Goal: Task Accomplishment & Management: Use online tool/utility

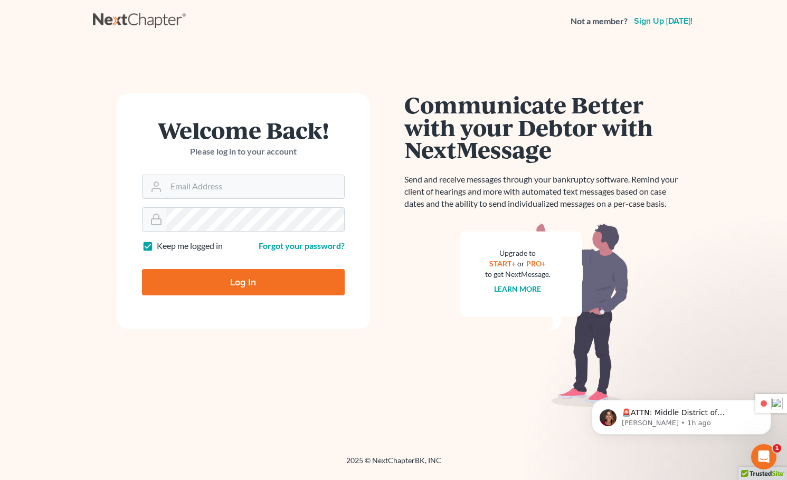
type input "[PERSON_NAME][EMAIL_ADDRESS][DOMAIN_NAME]"
type input "Thinking..."
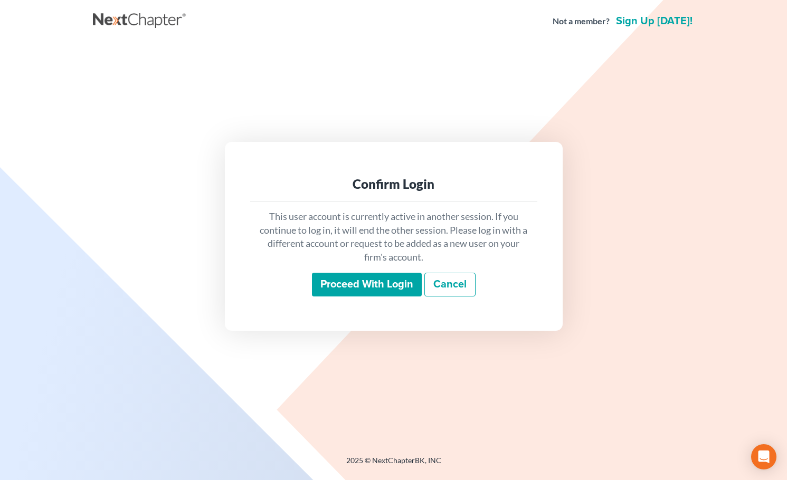
click at [361, 280] on input "Proceed with login" at bounding box center [367, 285] width 110 height 24
